Goal: Find specific page/section: Find specific page/section

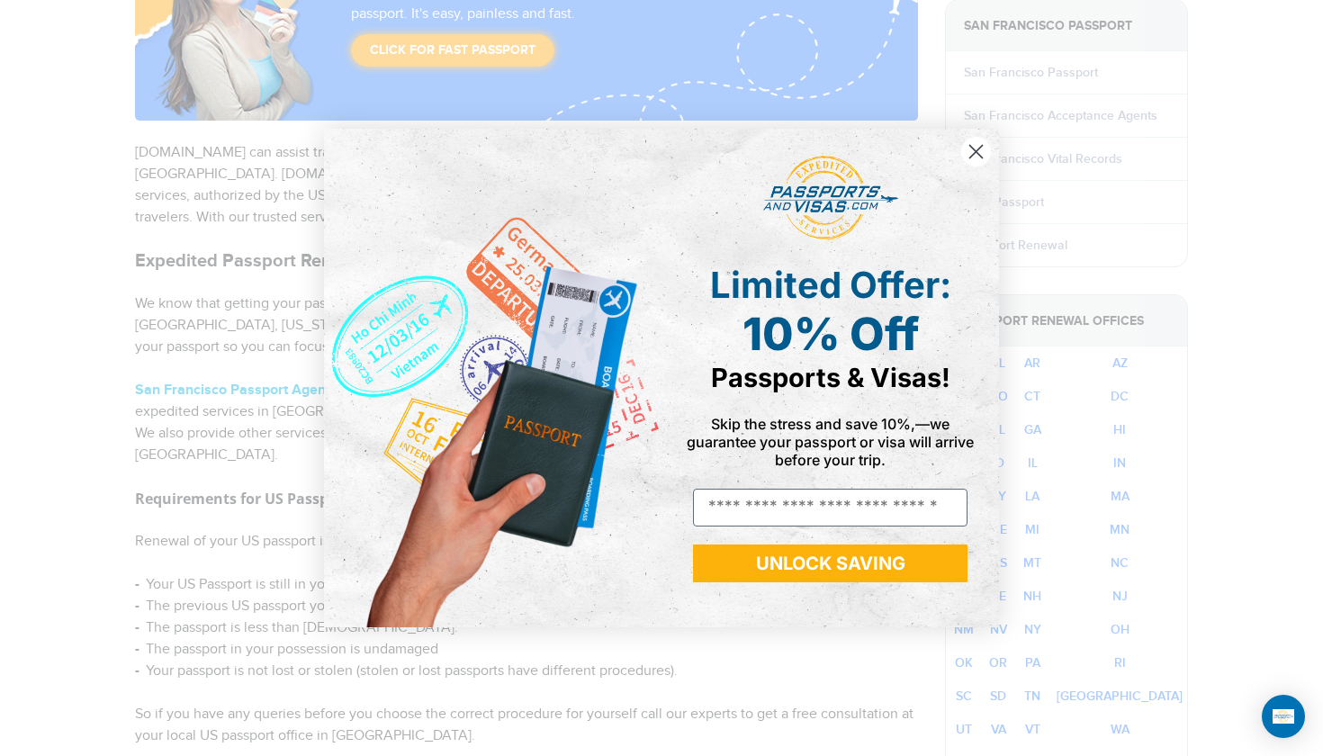
click at [971, 152] on circle "Close dialog" at bounding box center [976, 152] width 30 height 30
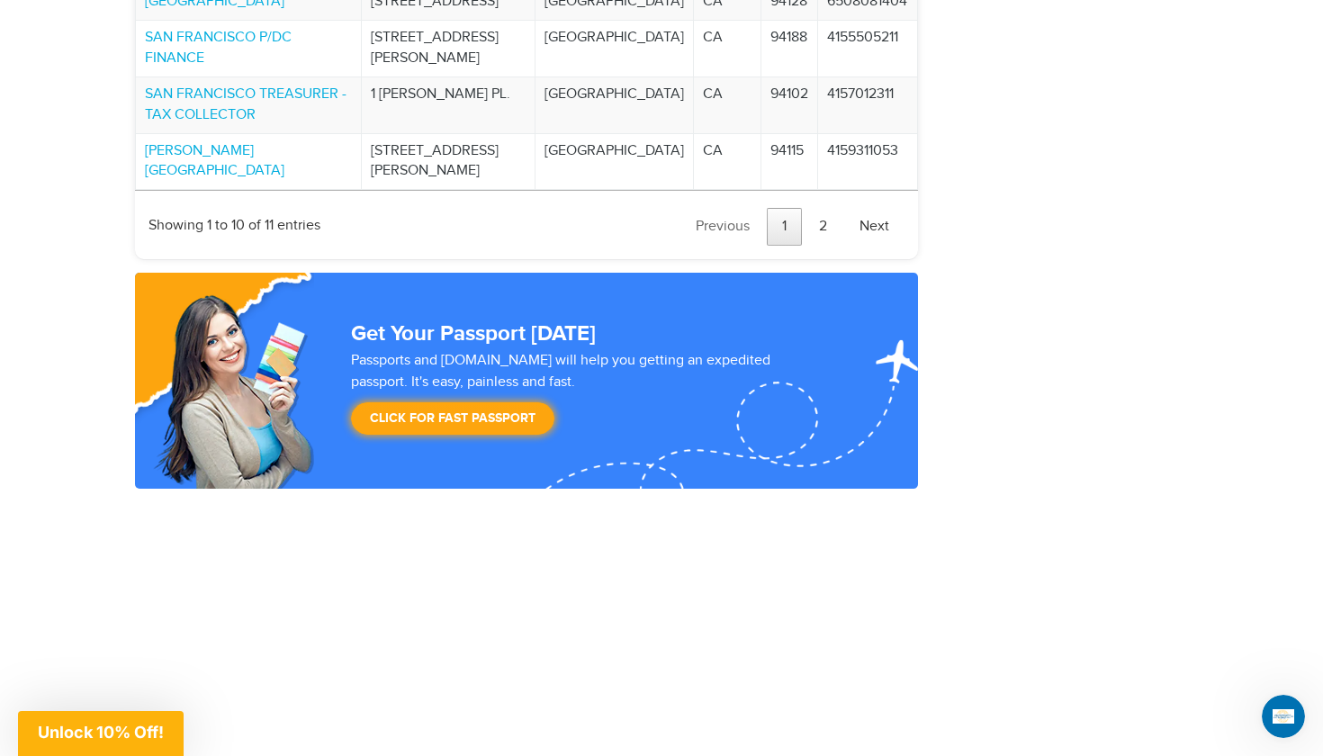
scroll to position [2417, 0]
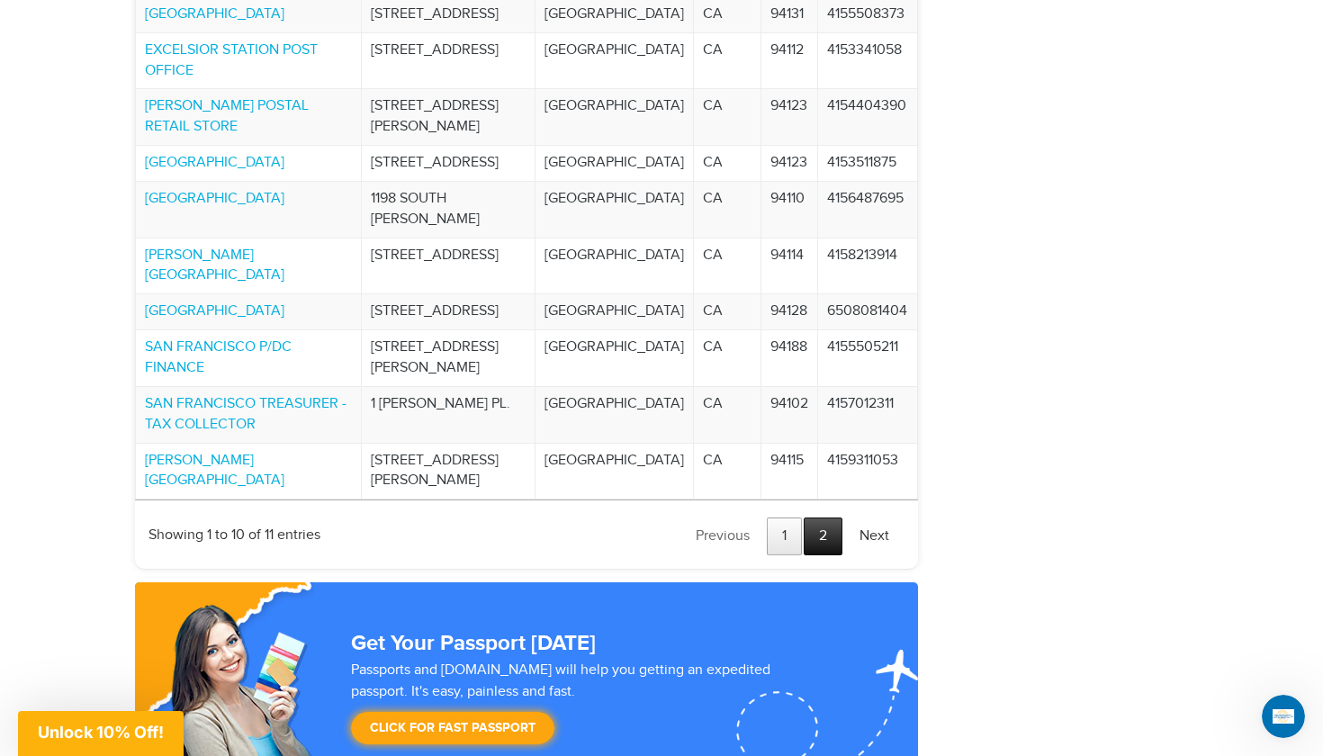
click at [821, 524] on link "2" at bounding box center [822, 536] width 39 height 38
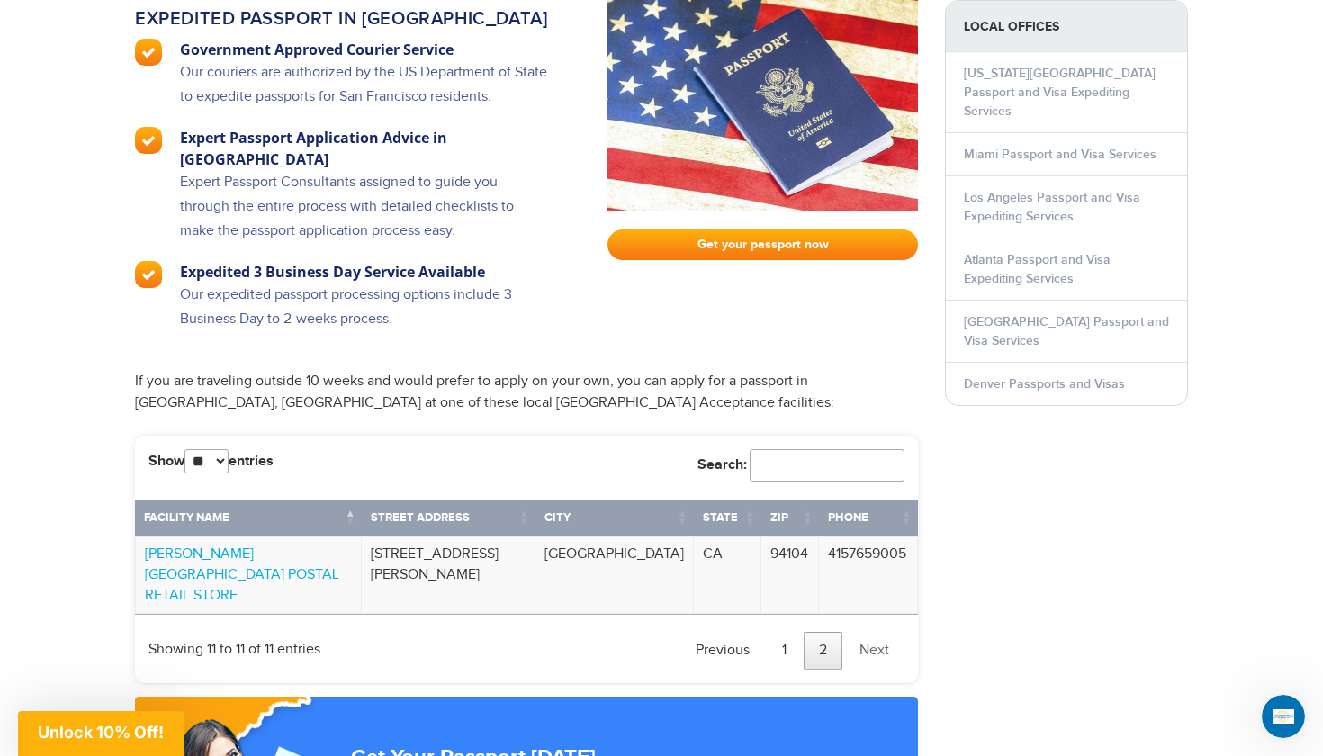
scroll to position [1925, 0]
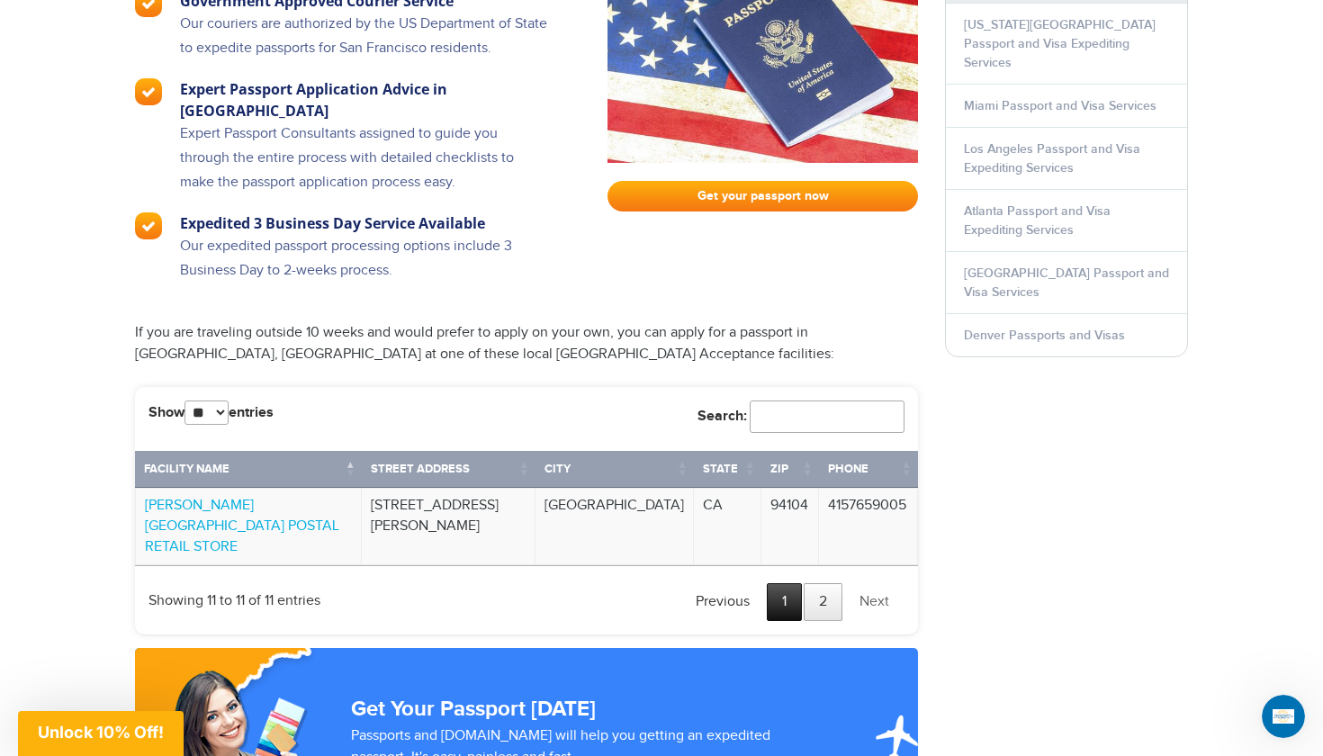
click at [791, 583] on link "1" at bounding box center [784, 602] width 35 height 38
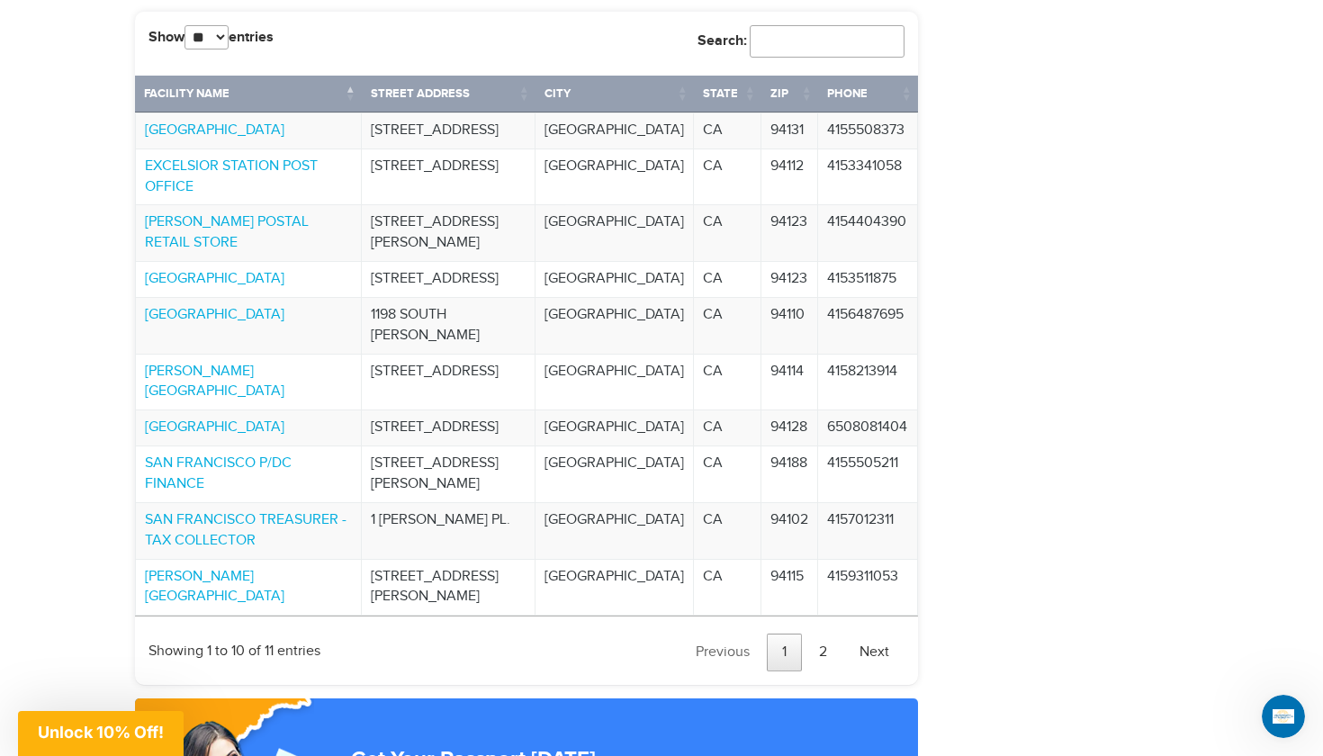
scroll to position [2347, 0]
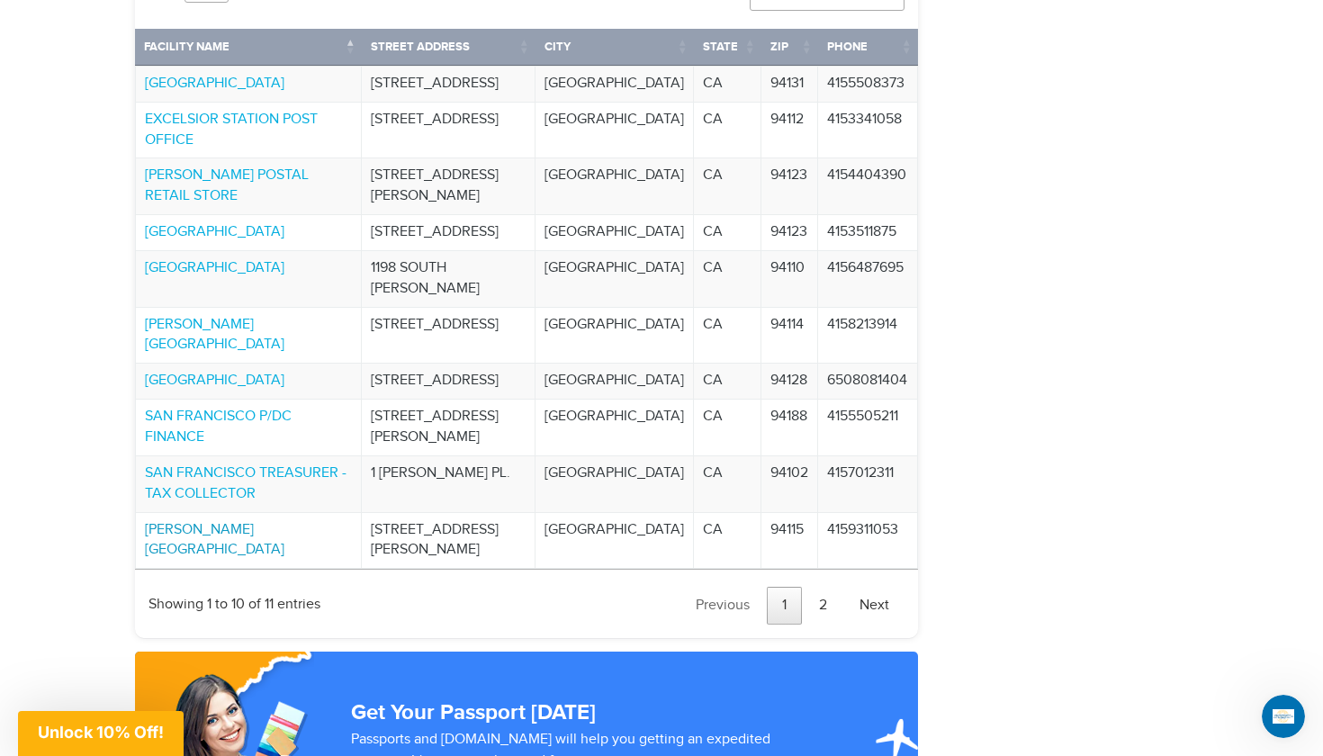
click at [175, 521] on link "[PERSON_NAME][GEOGRAPHIC_DATA]" at bounding box center [214, 540] width 139 height 38
